Goal: Information Seeking & Learning: Learn about a topic

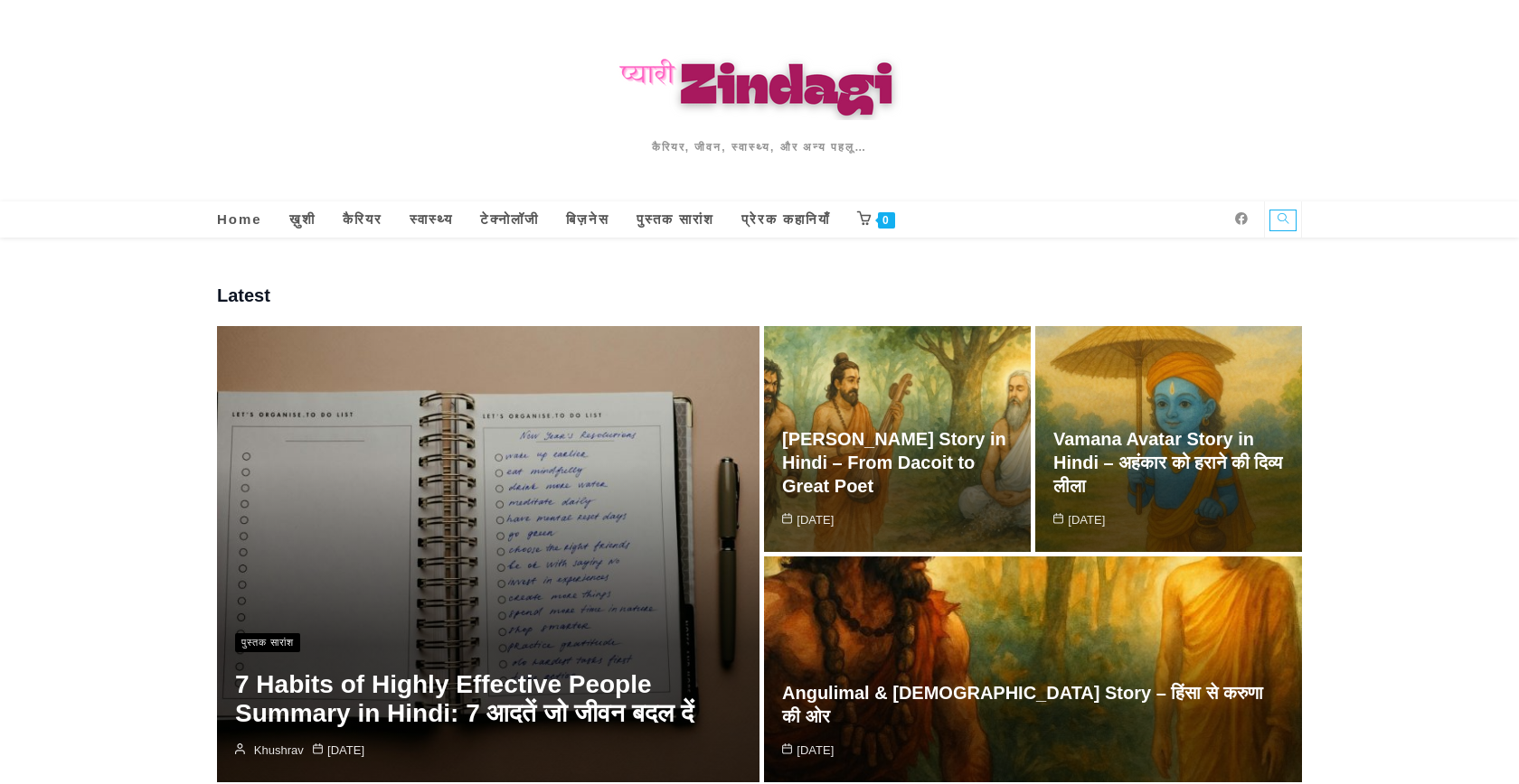
click at [1283, 220] on icon "Search website" at bounding box center [1282, 218] width 10 height 10
type input "apni patni"
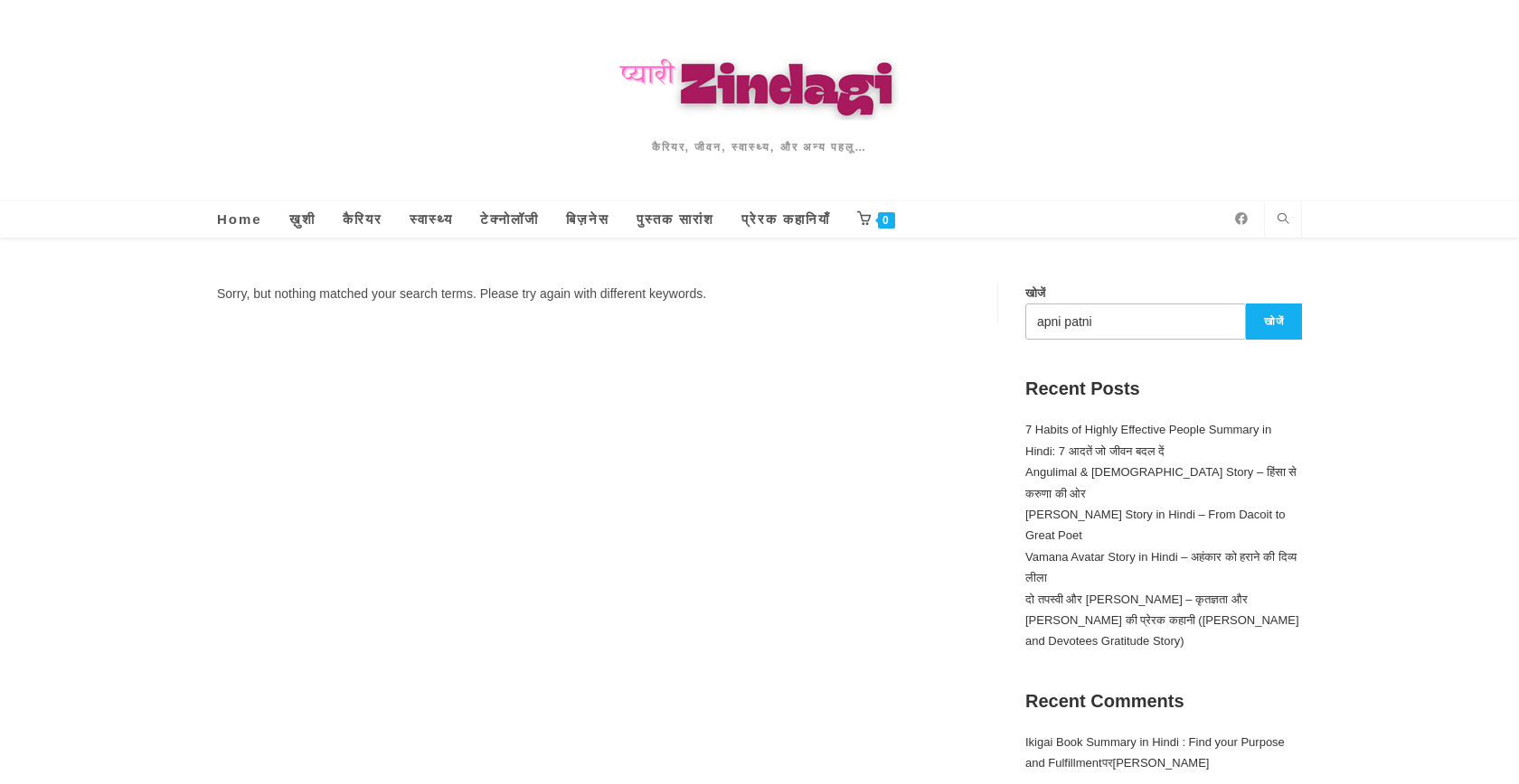
drag, startPoint x: 1104, startPoint y: 322, endPoint x: 972, endPoint y: 322, distance: 132.0
click at [972, 322] on div "Sorry, but nothing matched your search terms. Please try again with different k…" at bounding box center [760, 655] width 1084 height 834
type input "patni"
click at [1246, 304] on button "खोजें" at bounding box center [1273, 322] width 56 height 36
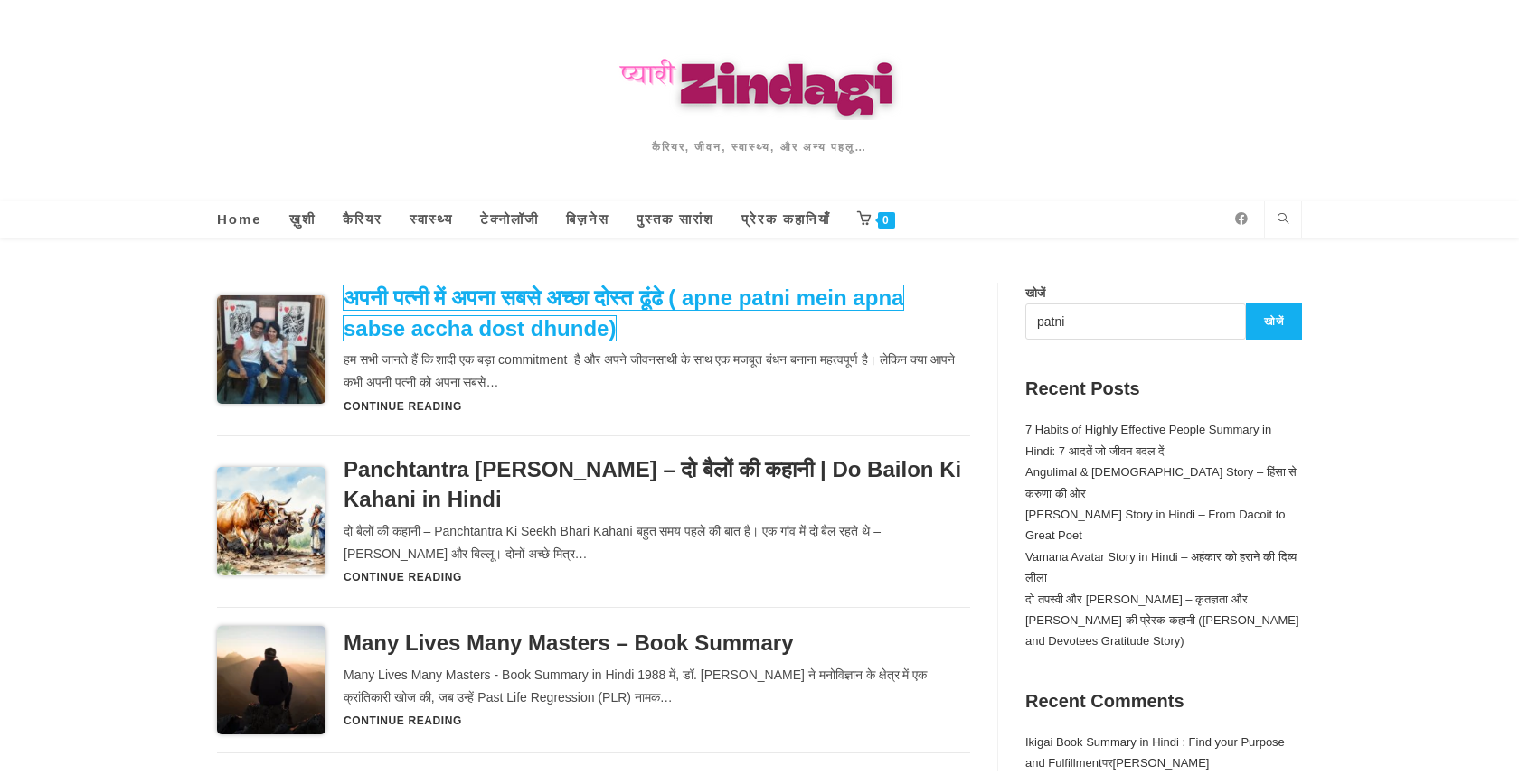
click at [577, 308] on link "अपनी पत्नी में अपना सबसे अच्छा दोस्त ढूंढे ( apne patni mein apna sabse accha d…" at bounding box center [622, 313] width 559 height 55
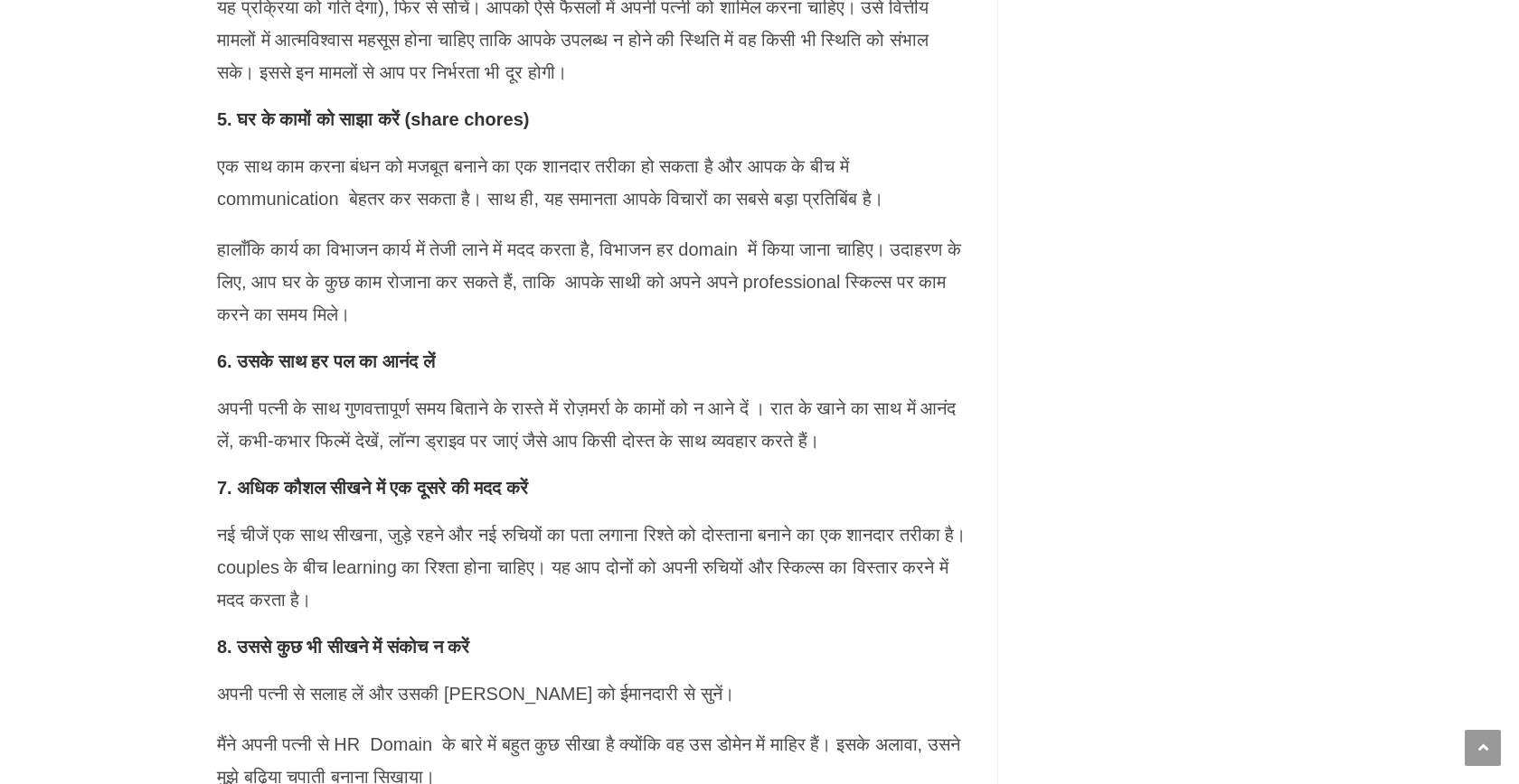
scroll to position [3148, 0]
